Goal: Transaction & Acquisition: Obtain resource

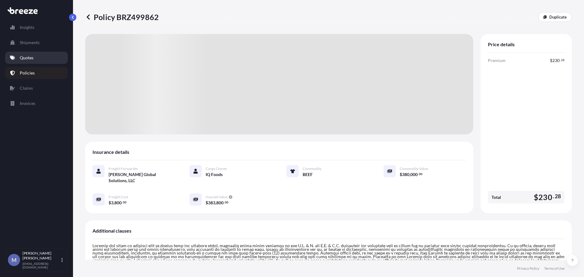
click at [36, 58] on link "Quotes" at bounding box center [36, 58] width 63 height 12
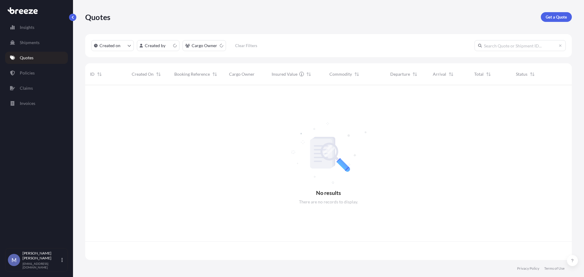
scroll to position [174, 482]
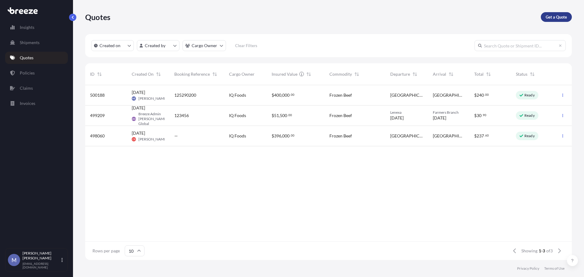
click at [552, 18] on p "Get a Quote" at bounding box center [556, 17] width 21 height 6
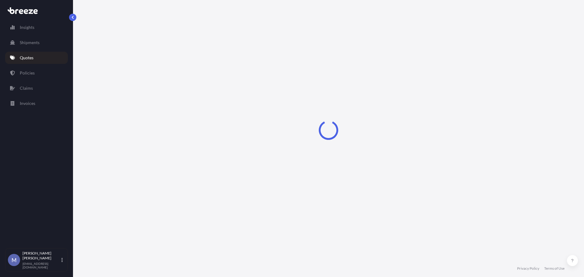
select select "Road"
select select "1"
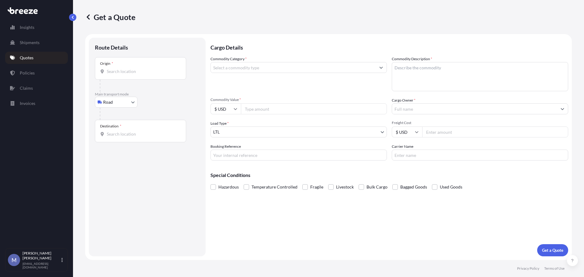
click at [132, 71] on input "Origin *" at bounding box center [143, 71] width 72 height 6
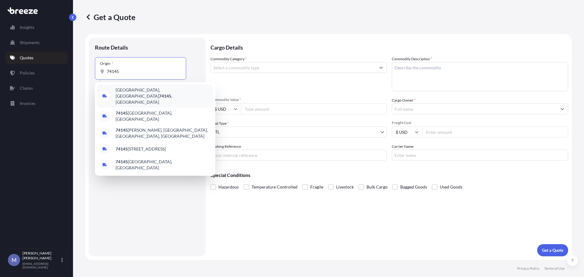
click at [128, 89] on span "[GEOGRAPHIC_DATA], OK 74145 , [GEOGRAPHIC_DATA]" at bounding box center [163, 96] width 95 height 18
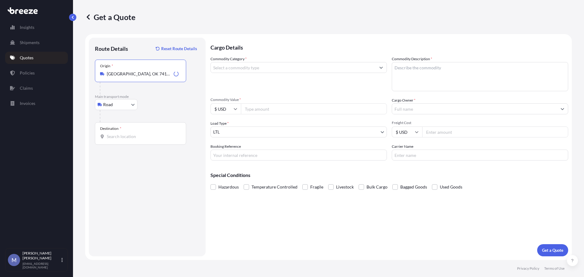
type input "[GEOGRAPHIC_DATA], OK 74145, [GEOGRAPHIC_DATA]"
click at [123, 136] on input "Destination *" at bounding box center [143, 137] width 72 height 6
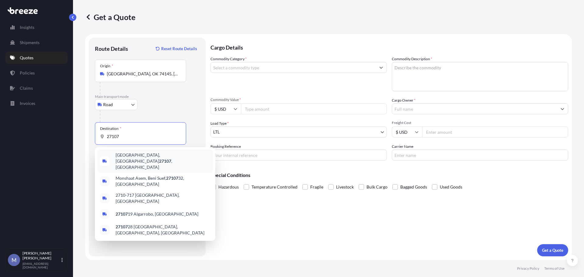
click at [125, 152] on div "[GEOGRAPHIC_DATA] , [GEOGRAPHIC_DATA]" at bounding box center [155, 161] width 116 height 23
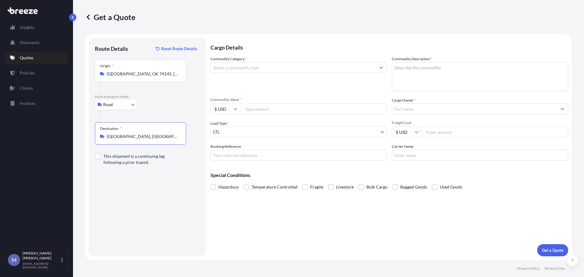
type input "[GEOGRAPHIC_DATA], [GEOGRAPHIC_DATA]"
click at [417, 107] on input "Cargo Owner *" at bounding box center [474, 108] width 165 height 11
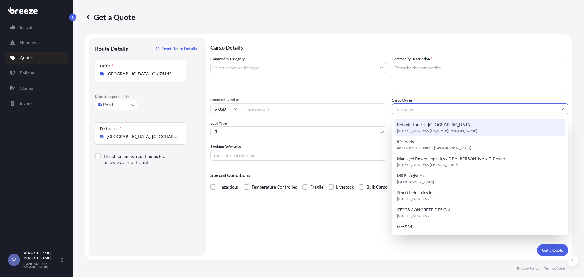
click at [432, 128] on span "[STREET_ADDRESS][US_STATE][PERSON_NAME]" at bounding box center [437, 131] width 80 height 6
type input "Botanic Tonics - [GEOGRAPHIC_DATA]"
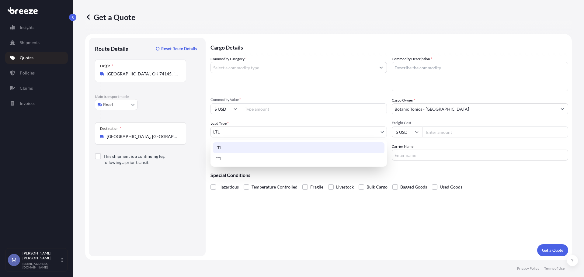
click at [264, 134] on body "7 options available. Insights Shipments Quotes Policies Claims Invoices M [PERS…" at bounding box center [292, 138] width 584 height 277
click at [221, 160] on div "FTL" at bounding box center [299, 158] width 172 height 11
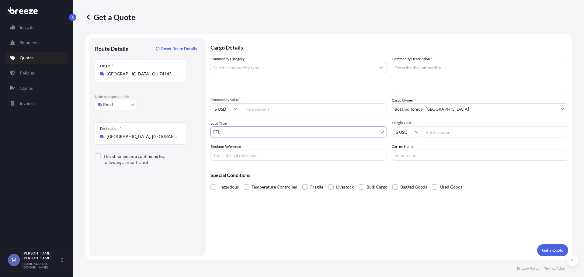
click at [231, 157] on input "Booking Reference" at bounding box center [299, 155] width 177 height 11
click at [236, 154] on input "Booking Reference" at bounding box center [299, 155] width 177 height 11
type input "125405980"
click at [425, 156] on input "Carrier Name" at bounding box center [480, 155] width 177 height 11
type input "One Wat Up Inc"
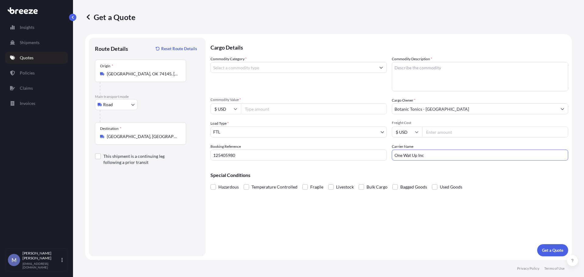
click at [486, 171] on div "Special Conditions Hazardous Temperature Controlled Fragile Livestock Bulk Carg…" at bounding box center [390, 179] width 358 height 26
click at [272, 106] on input "Commodity Value *" at bounding box center [314, 108] width 146 height 11
type input "240000"
click at [278, 198] on div "Cargo Details Commodity Category * Commodity Description * Commodity Value * $ …" at bounding box center [390, 147] width 358 height 219
click at [362, 67] on input "Commodity Category *" at bounding box center [293, 67] width 165 height 11
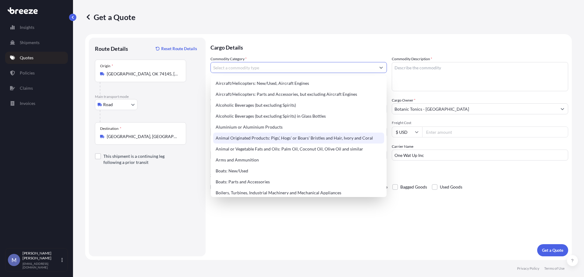
click at [411, 156] on input "One Wat Up Inc" at bounding box center [480, 155] width 177 height 11
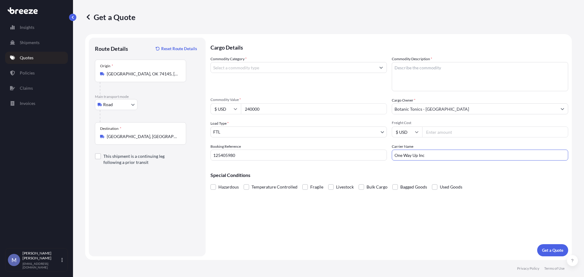
type input "One Way Up Inc"
click at [485, 166] on div "Special Conditions Hazardous Temperature Controlled Fragile Livestock Bulk Carg…" at bounding box center [390, 179] width 358 height 26
click at [266, 65] on input "Commodity Category *" at bounding box center [293, 67] width 165 height 11
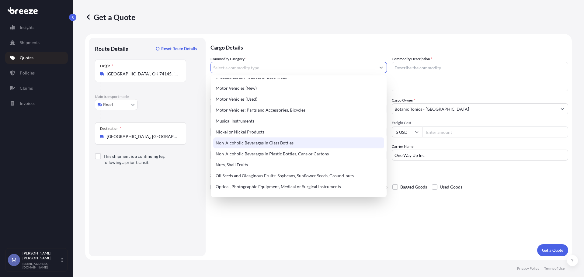
scroll to position [924, 0]
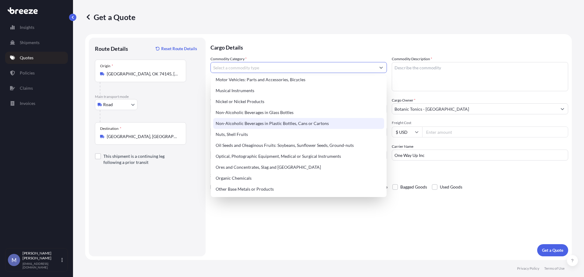
click at [261, 123] on div "Non-Alcoholic Beverages in Plastic Bottles, Cans or Cartons" at bounding box center [298, 123] width 171 height 11
type input "Non-Alcoholic Beverages in Plastic Bottles, Cans or Cartons"
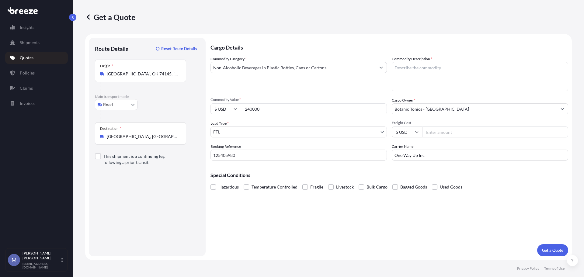
click at [416, 66] on textarea "Commodity Description *" at bounding box center [480, 76] width 177 height 29
type textarea "Feel Free Classic"
click at [461, 211] on div "Cargo Details Commodity Category * Non-Alcoholic Beverages in Plastic Bottles, …" at bounding box center [390, 147] width 358 height 219
click at [553, 251] on p "Get a Quote" at bounding box center [552, 250] width 21 height 6
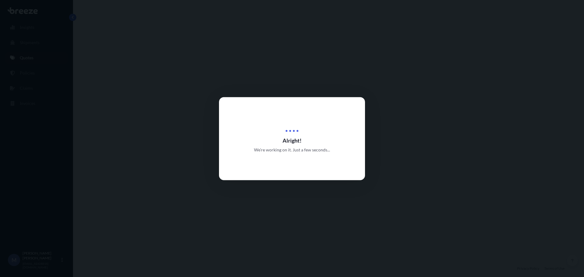
select select "Road"
select select "2"
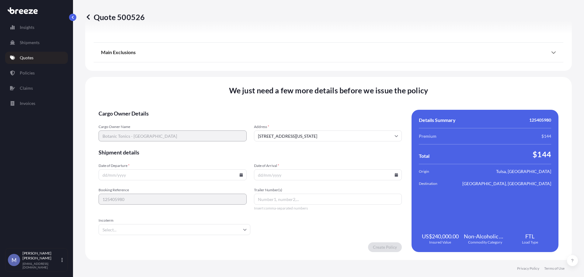
scroll to position [711, 0]
click at [168, 172] on input "Date of Departure *" at bounding box center [173, 174] width 148 height 11
click at [240, 175] on icon at bounding box center [241, 175] width 3 height 4
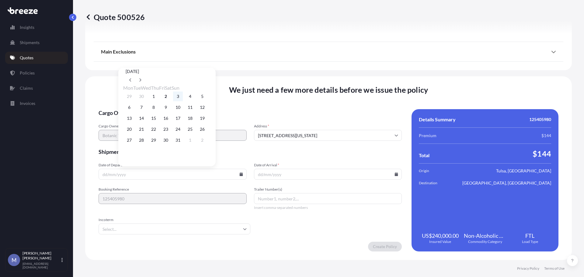
click at [183, 97] on button "3" at bounding box center [178, 97] width 10 height 10
type input "[DATE]"
click at [395, 174] on icon at bounding box center [396, 175] width 3 height 4
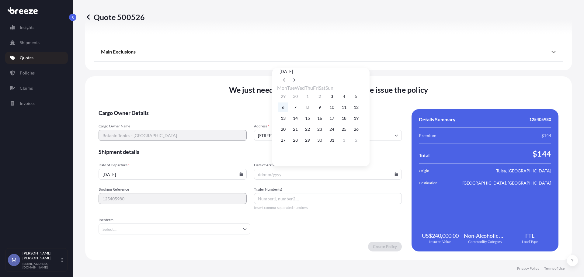
click at [282, 107] on button "6" at bounding box center [283, 108] width 10 height 10
type input "[DATE]"
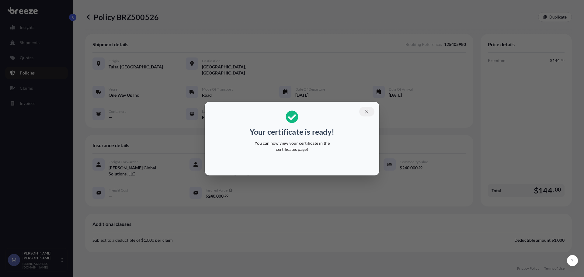
click at [366, 114] on icon "button" at bounding box center [366, 111] width 5 height 5
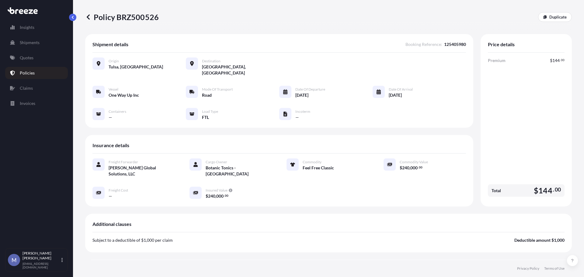
scroll to position [129, 0]
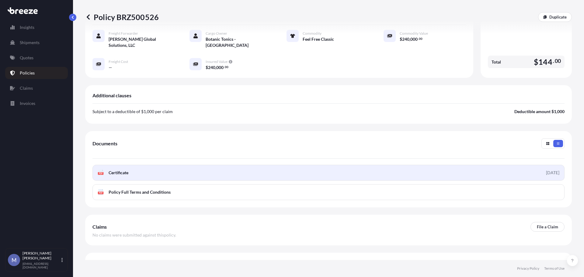
click at [128, 165] on link "PDF Certificate [DATE]" at bounding box center [329, 173] width 472 height 16
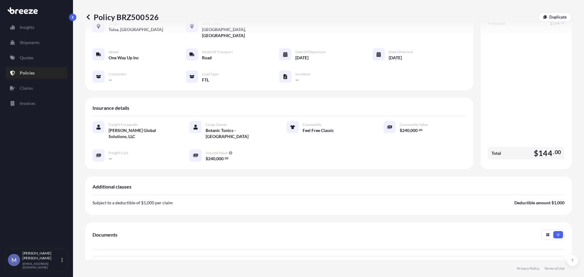
scroll to position [0, 0]
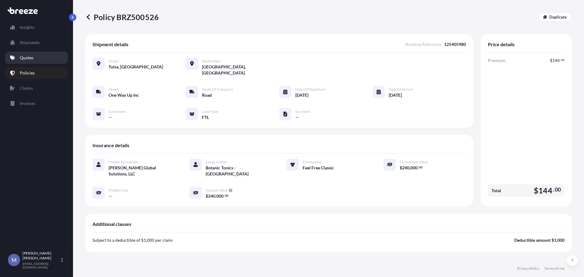
click at [43, 58] on link "Quotes" at bounding box center [36, 58] width 63 height 12
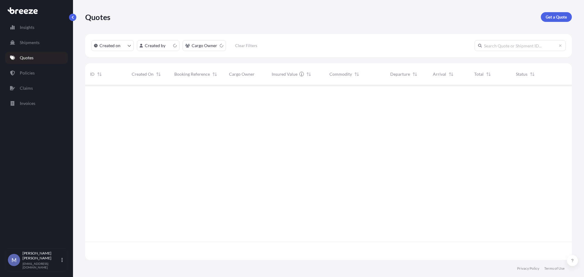
scroll to position [174, 482]
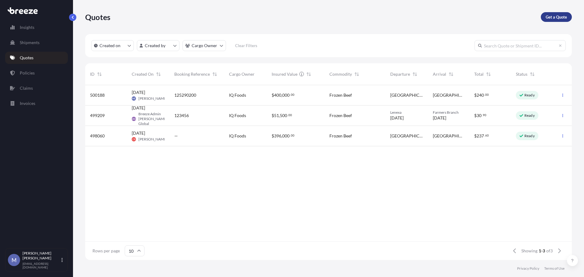
click at [556, 14] on p "Get a Quote" at bounding box center [556, 17] width 21 height 6
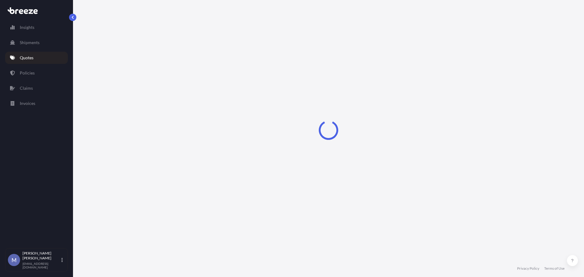
select select "Road"
select select "1"
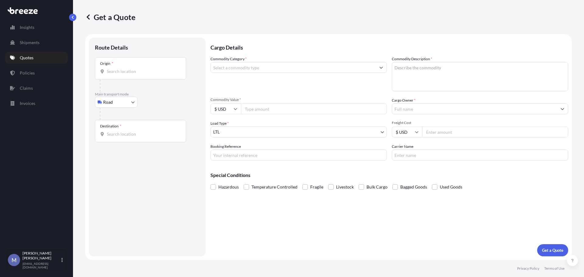
click at [306, 69] on input "Commodity Category *" at bounding box center [293, 67] width 165 height 11
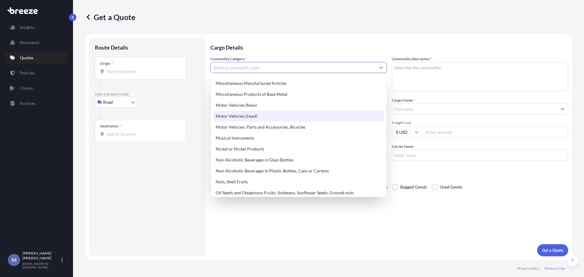
scroll to position [913, 0]
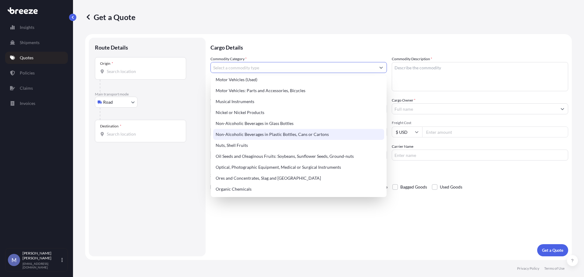
click at [256, 133] on div "Non-Alcoholic Beverages in Plastic Bottles, Cans or Cartons" at bounding box center [298, 134] width 171 height 11
type input "Non-Alcoholic Beverages in Plastic Bottles, Cans or Cartons"
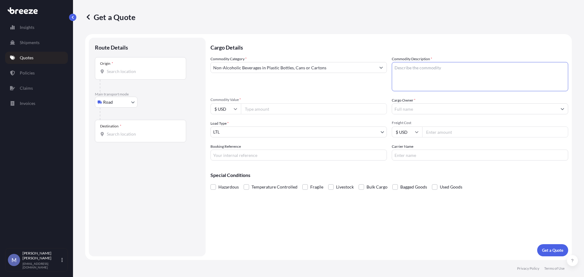
click at [430, 71] on textarea "Commodity Description *" at bounding box center [480, 76] width 177 height 29
type textarea "Feel Free Classic"
click at [265, 128] on body "Insights Shipments Quotes Policies Claims Invoices M [PERSON_NAME] [EMAIL_ADDRE…" at bounding box center [292, 138] width 584 height 277
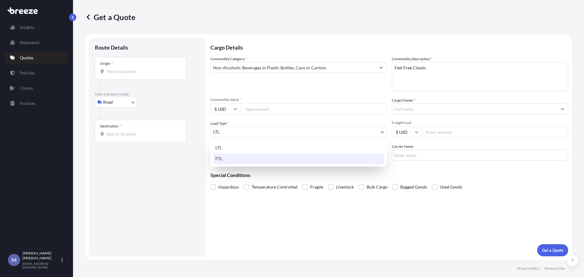
click at [228, 157] on div "FTL" at bounding box center [299, 158] width 172 height 11
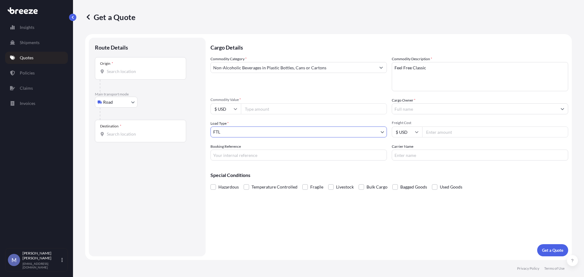
click at [555, 109] on input "Cargo Owner *" at bounding box center [474, 108] width 165 height 11
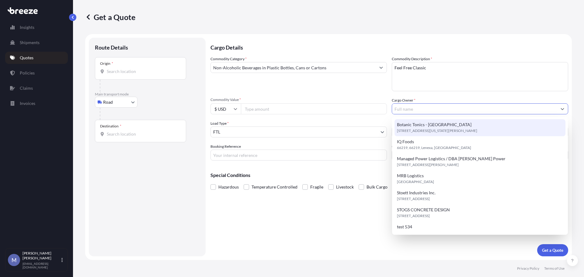
click at [434, 125] on div "Botanic Tonics - DC [STREET_ADDRESS][US_STATE][PERSON_NAME]" at bounding box center [480, 127] width 171 height 17
type input "Botanic Tonics - [GEOGRAPHIC_DATA]"
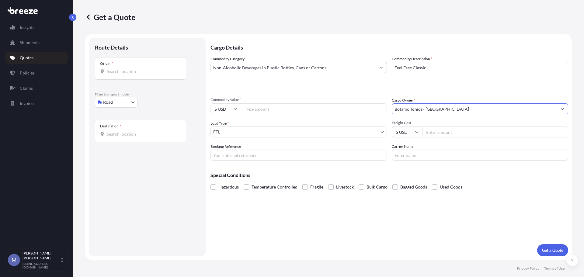
click at [224, 156] on input "Booking Reference" at bounding box center [299, 155] width 177 height 11
type input "125405857"
click at [432, 156] on input "Carrier Name" at bounding box center [480, 155] width 177 height 11
type input "Land of Light Transport"
click at [271, 110] on input "Commodity Value *" at bounding box center [314, 108] width 146 height 11
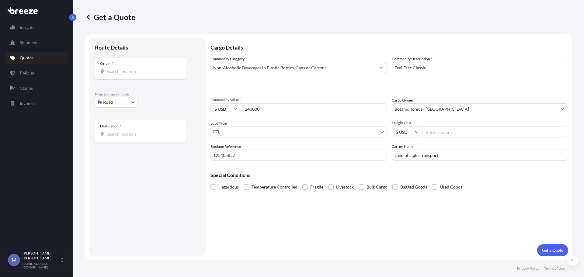
type input "240000"
click at [374, 243] on div "Cargo Details Commodity Category * Non-Alcoholic Beverages in Plastic Bottles, …" at bounding box center [390, 147] width 358 height 219
click at [549, 248] on p "Get a Quote" at bounding box center [552, 250] width 21 height 6
click at [143, 74] on input "Origin * Please select an origin" at bounding box center [143, 71] width 72 height 6
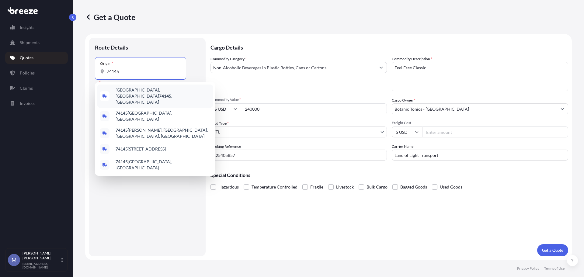
click at [139, 89] on span "[GEOGRAPHIC_DATA], OK 74145 , [GEOGRAPHIC_DATA]" at bounding box center [163, 96] width 95 height 18
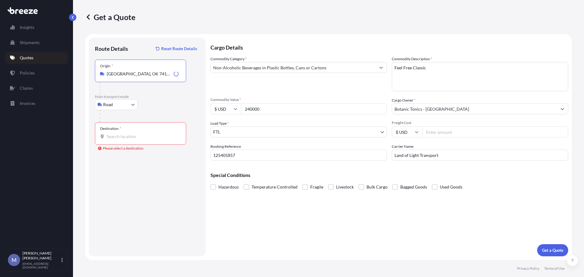
type input "[GEOGRAPHIC_DATA], OK 74145, [GEOGRAPHIC_DATA]"
click at [123, 138] on input "Destination * Please select a destination" at bounding box center [143, 137] width 72 height 6
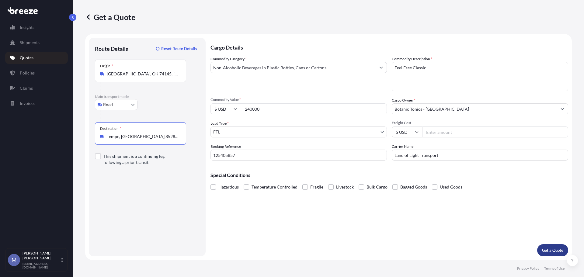
type input "Tempe, [GEOGRAPHIC_DATA] 85284, [GEOGRAPHIC_DATA]"
click at [550, 248] on p "Get a Quote" at bounding box center [552, 250] width 21 height 6
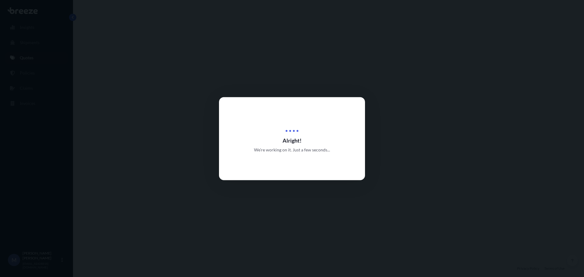
select select "Road"
select select "2"
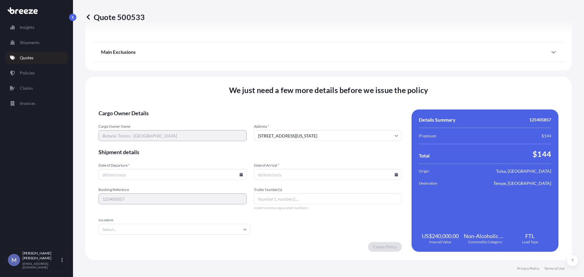
scroll to position [711, 0]
click at [238, 172] on input "Date of Departure *" at bounding box center [173, 174] width 148 height 11
click at [240, 174] on icon at bounding box center [241, 175] width 3 height 4
click at [183, 97] on button "3" at bounding box center [178, 97] width 10 height 10
type input "[DATE]"
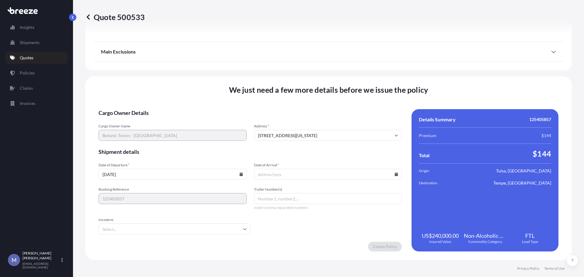
click at [395, 174] on icon at bounding box center [397, 175] width 4 height 4
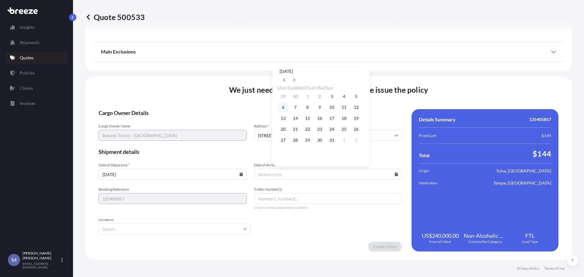
click at [284, 107] on button "6" at bounding box center [283, 108] width 10 height 10
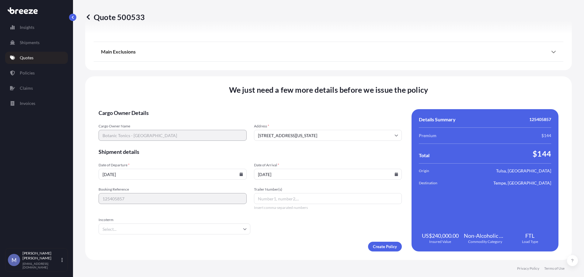
type input "[DATE]"
click at [313, 235] on form "Cargo Owner Details Cargo Owner Name Botanic Tonics - DC Address * [STREET_ADDR…" at bounding box center [250, 180] width 303 height 142
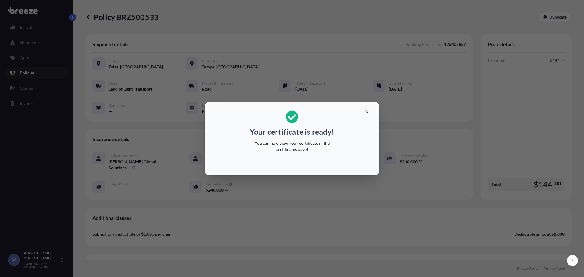
click at [376, 62] on div "Your certificate is ready! You can now view your certificate in the certificate…" at bounding box center [292, 138] width 584 height 277
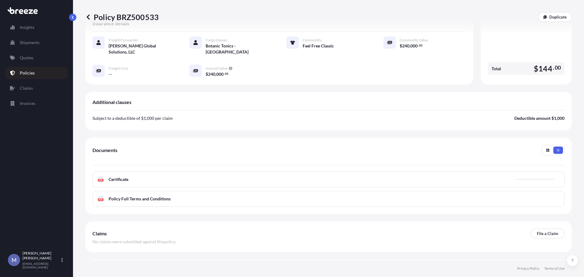
scroll to position [129, 0]
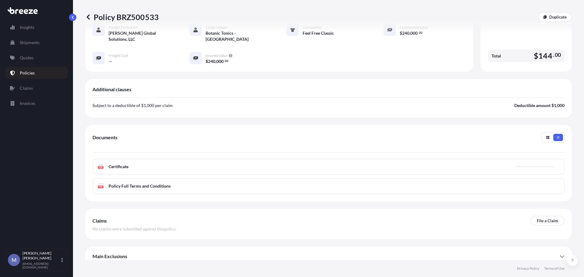
click at [146, 161] on div "PDF Certificate" at bounding box center [329, 167] width 472 height 16
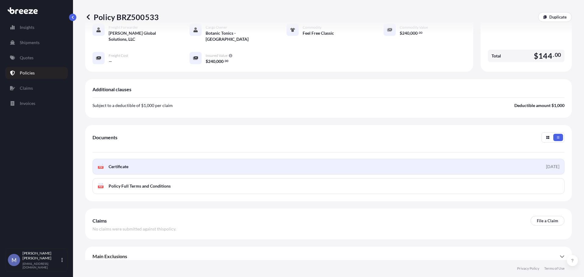
click at [118, 164] on span "Certificate" at bounding box center [119, 167] width 20 height 6
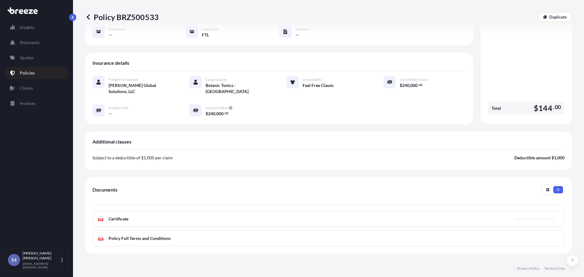
scroll to position [0, 0]
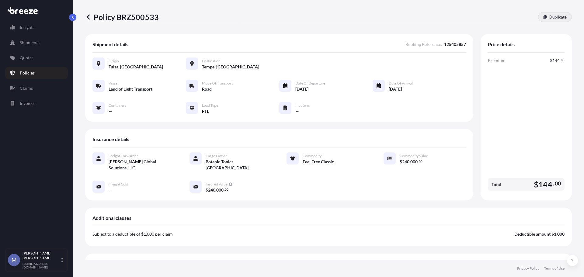
click at [550, 17] on p "Duplicate" at bounding box center [558, 17] width 17 height 6
select select "Road"
select select "2"
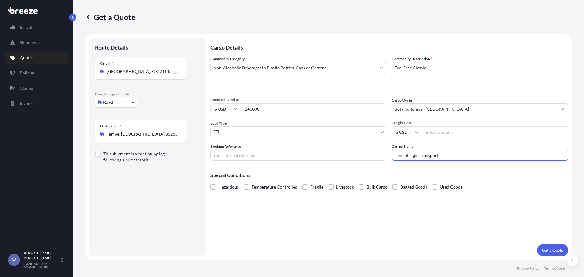
drag, startPoint x: 446, startPoint y: 156, endPoint x: 384, endPoint y: 152, distance: 61.6
click at [383, 153] on div "Commodity Category * Non-Alcoholic Beverages in Plastic Bottles, Cans or Carton…" at bounding box center [390, 108] width 358 height 105
type input "Iron Transport"
click at [253, 155] on input "Booking Reference" at bounding box center [299, 155] width 177 height 11
click at [263, 153] on input "12" at bounding box center [299, 155] width 177 height 11
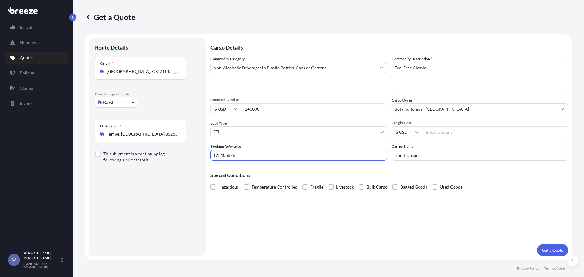
type input "125405826"
click at [423, 206] on div "Cargo Details Commodity Category * Non-Alcoholic Beverages in Plastic Bottles, …" at bounding box center [390, 147] width 358 height 219
click at [552, 252] on p "Get a Quote" at bounding box center [552, 250] width 21 height 6
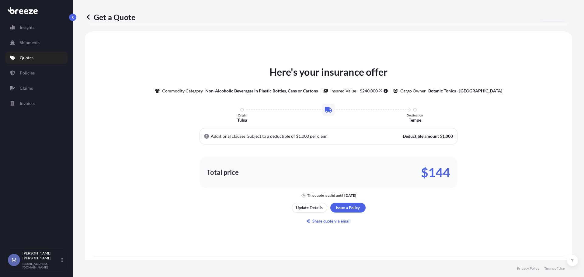
scroll to position [270, 0]
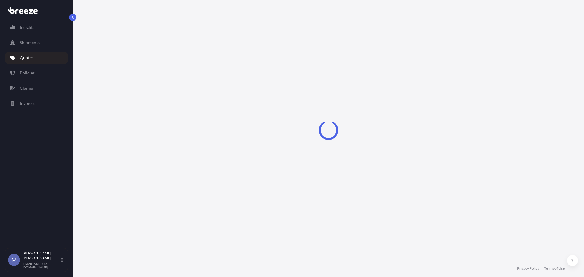
select select "Road"
select select "2"
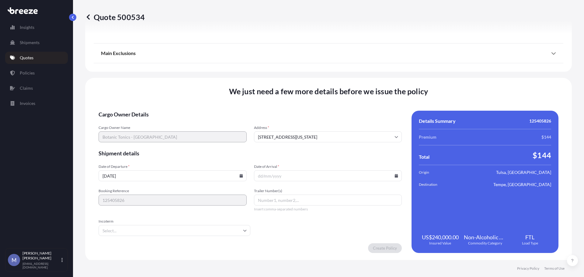
scroll to position [711, 0]
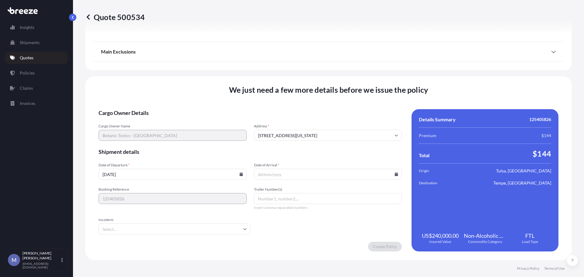
click at [395, 174] on icon at bounding box center [396, 175] width 3 height 4
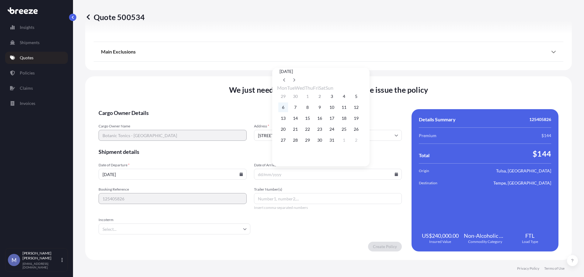
click at [282, 108] on button "6" at bounding box center [283, 108] width 10 height 10
type input "[DATE]"
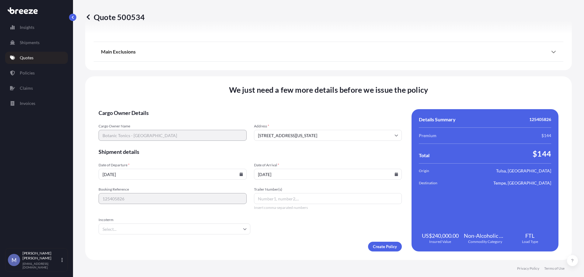
click at [265, 200] on input "Trailer Number(s)" at bounding box center [328, 198] width 148 height 11
type input "5304"
click at [275, 218] on form "Cargo Owner Details Cargo Owner Name Botanic Tonics - DC Address * [STREET_ADDR…" at bounding box center [250, 180] width 303 height 142
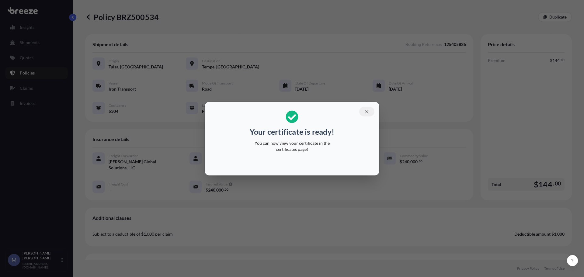
click at [366, 110] on icon "button" at bounding box center [366, 111] width 5 height 5
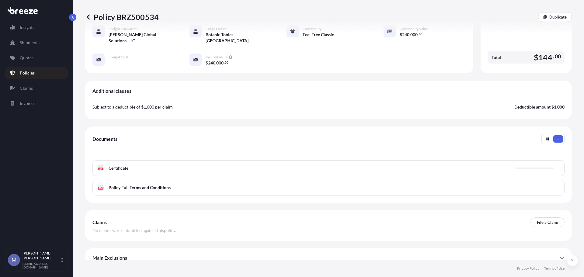
scroll to position [129, 0]
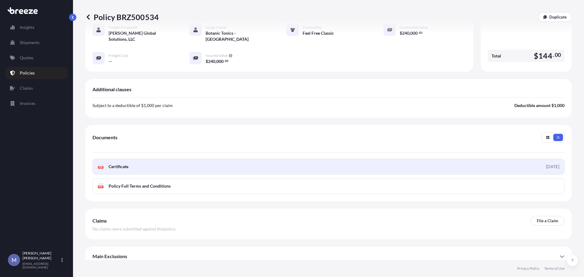
click at [127, 164] on span "Certificate" at bounding box center [119, 167] width 20 height 6
